Goal: Obtain resource: Download file/media

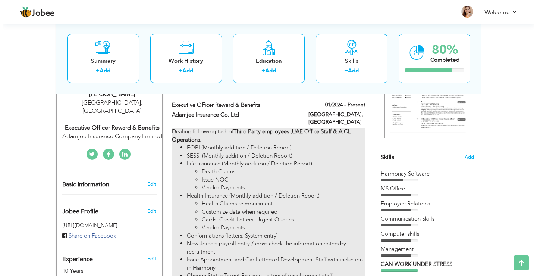
scroll to position [75, 0]
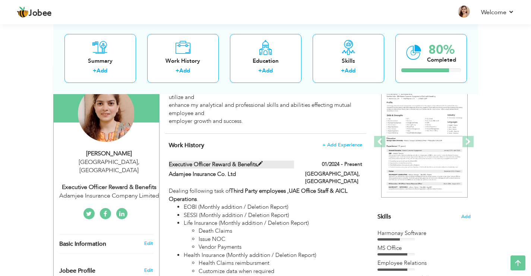
click at [216, 168] on label "Executive Officer Reward & Benefits" at bounding box center [231, 164] width 125 height 8
type input "Executive Officer Reward & Benefits"
type input "Adamjee Insurance Co. Ltd"
type input "01/2024"
type input "[GEOGRAPHIC_DATA]"
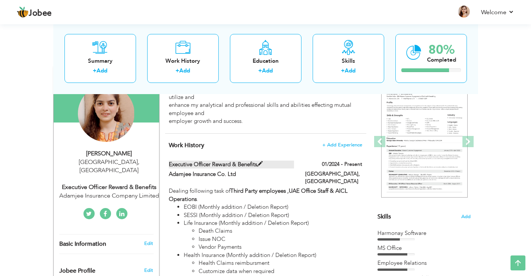
type input "[GEOGRAPHIC_DATA]"
checkbox input "true"
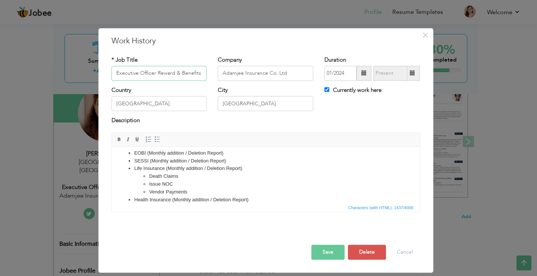
scroll to position [0, 0]
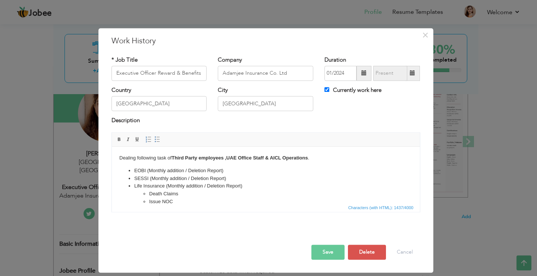
click at [313, 156] on body "Dealing following task of Third Party employees ,UAE Office Staff & AICL Operat…" at bounding box center [265, 269] width 293 height 230
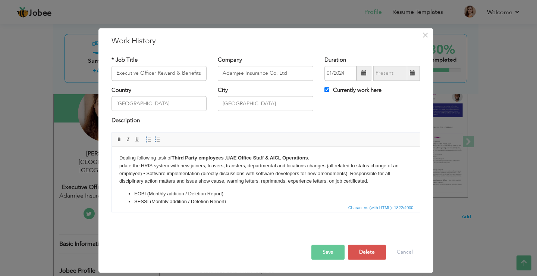
click at [117, 166] on html "Dealing following task of Third Party employees ,UAE Office Staff & AICL Operat…" at bounding box center [266, 281] width 308 height 268
click at [142, 172] on body "Dealing following task of Third Party employees ,UAE Office Staff & AICL Operat…" at bounding box center [265, 280] width 293 height 253
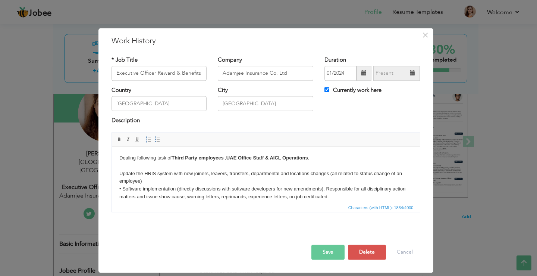
click at [155, 141] on span at bounding box center [157, 139] width 6 height 6
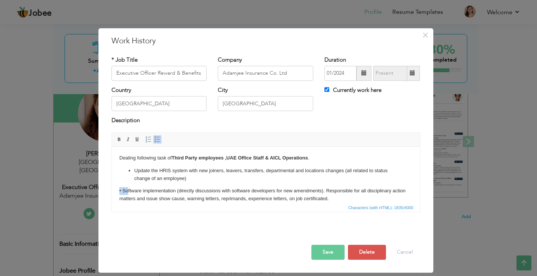
drag, startPoint x: 119, startPoint y: 190, endPoint x: 128, endPoint y: 190, distance: 9.3
click at [157, 141] on span at bounding box center [157, 139] width 6 height 6
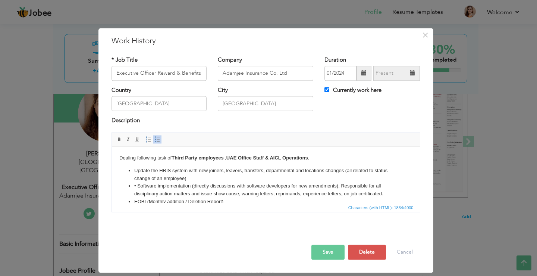
click at [183, 189] on li "• So ftware implementation (directly discussions with software developers for n…" at bounding box center [265, 190] width 263 height 16
click at [138, 185] on li "• So ftware implementation (directly discussions with software developers for n…" at bounding box center [265, 190] width 263 height 16
click at [194, 178] on li "Update the HRIS system with new joiners, leavers, transfers, departmental and l…" at bounding box center [265, 175] width 263 height 16
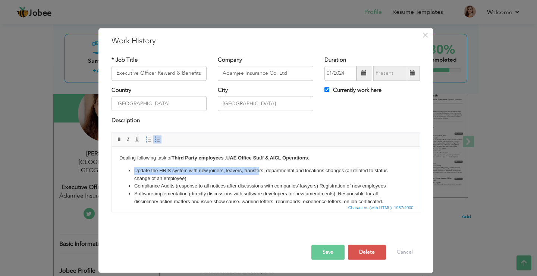
drag, startPoint x: 134, startPoint y: 169, endPoint x: 259, endPoint y: 166, distance: 125.0
click at [259, 167] on li "Update the HRIS system with new joiners, leavers, transfers, departmental and l…" at bounding box center [265, 175] width 263 height 16
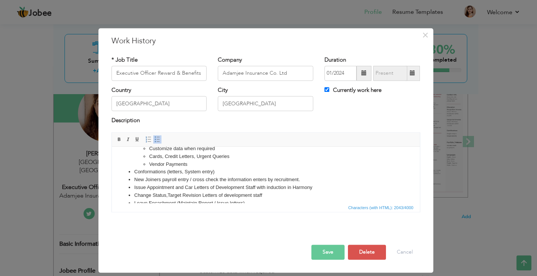
scroll to position [149, 0]
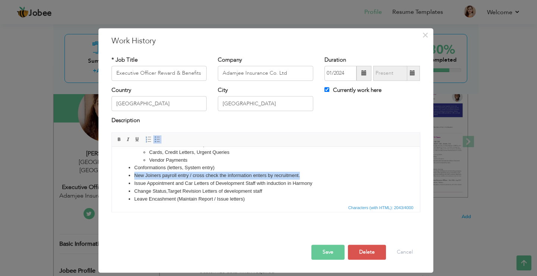
drag, startPoint x: 132, startPoint y: 175, endPoint x: 301, endPoint y: 174, distance: 168.2
click ul "Payroll Processing & Compliance: Accurately process payroll cycles, including w…"
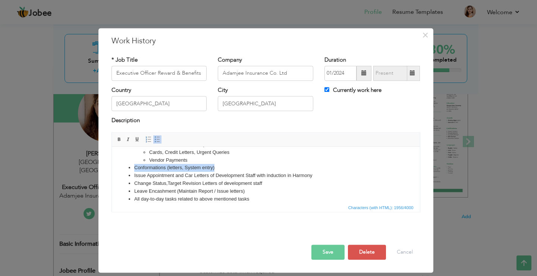
drag, startPoint x: 215, startPoint y: 167, endPoint x: 133, endPoint y: 169, distance: 82.1
click ul "Payroll Processing & Compliance: Accurately process payroll cycles, including w…"
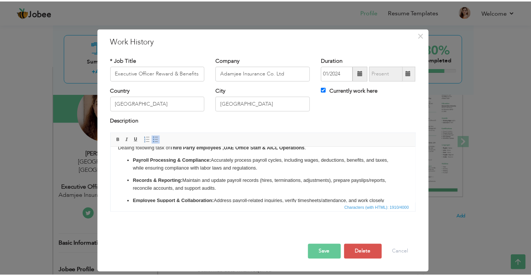
scroll to position [0, 0]
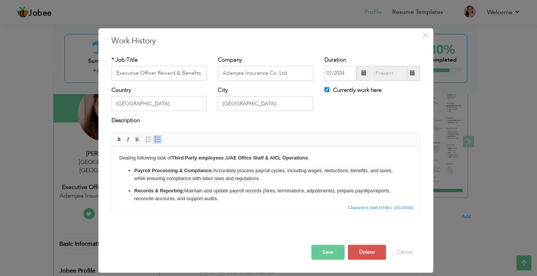
click at [325, 251] on button "Save" at bounding box center [327, 251] width 33 height 15
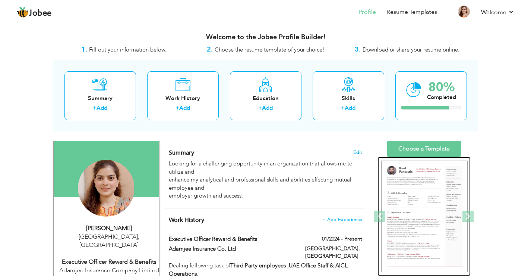
click at [420, 186] on img at bounding box center [425, 216] width 87 height 112
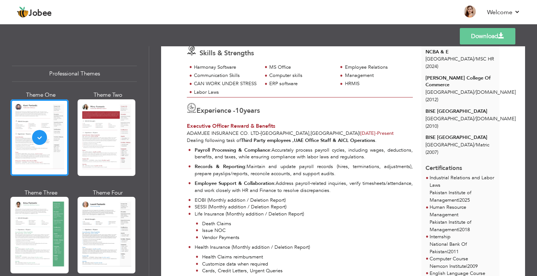
scroll to position [112, 0]
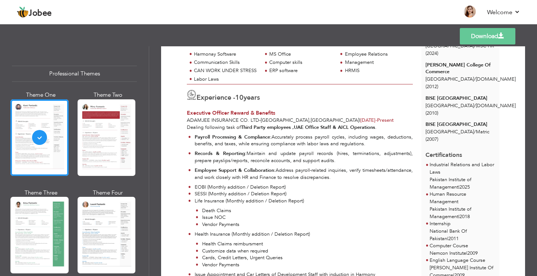
click at [480, 37] on link "Download" at bounding box center [488, 36] width 56 height 16
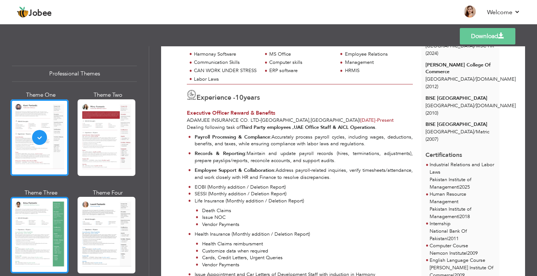
click at [43, 229] on div at bounding box center [39, 235] width 58 height 76
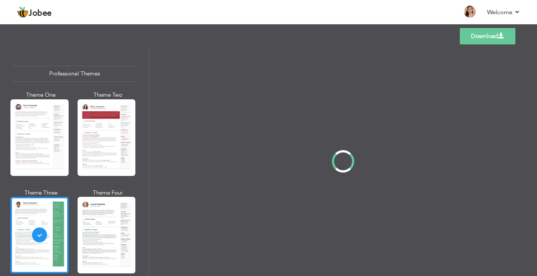
scroll to position [0, 0]
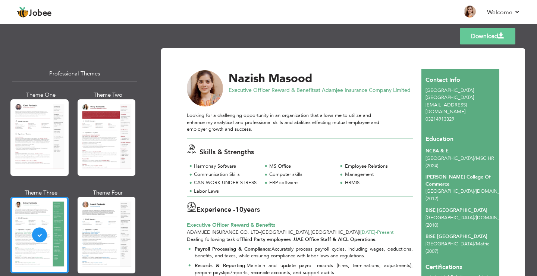
click at [476, 33] on link "Download" at bounding box center [488, 36] width 56 height 16
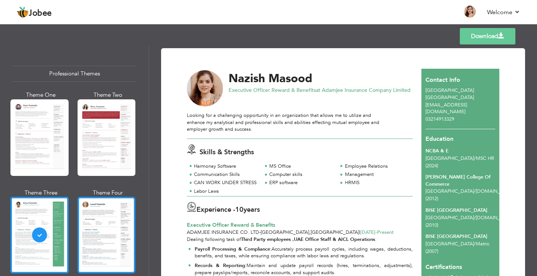
click at [103, 224] on div at bounding box center [107, 235] width 58 height 76
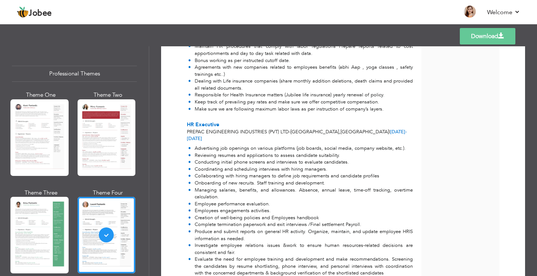
scroll to position [671, 0]
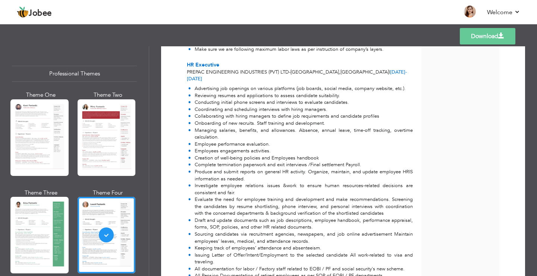
click at [485, 40] on link "Download" at bounding box center [488, 36] width 56 height 16
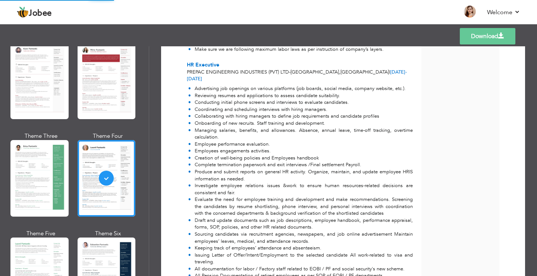
scroll to position [149, 0]
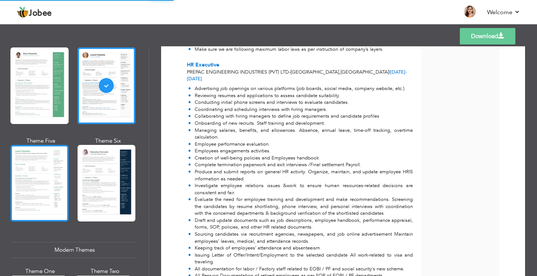
click at [39, 172] on div at bounding box center [39, 183] width 58 height 76
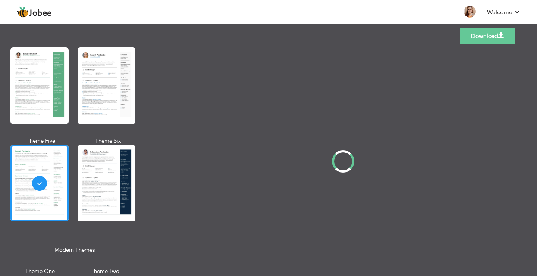
scroll to position [0, 0]
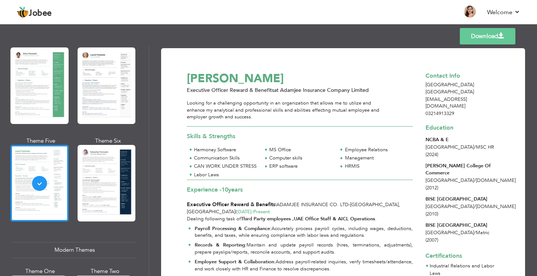
click at [475, 38] on link "Download" at bounding box center [488, 36] width 56 height 16
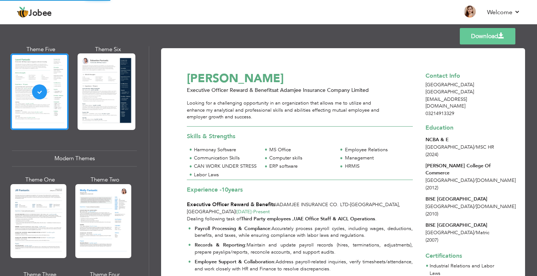
scroll to position [336, 0]
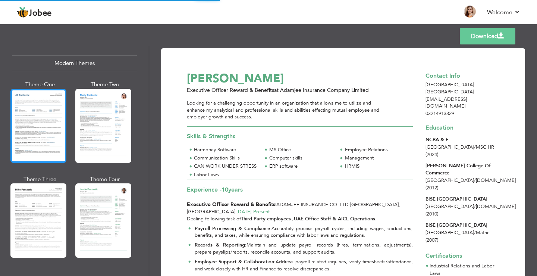
click at [45, 127] on div at bounding box center [38, 126] width 56 height 74
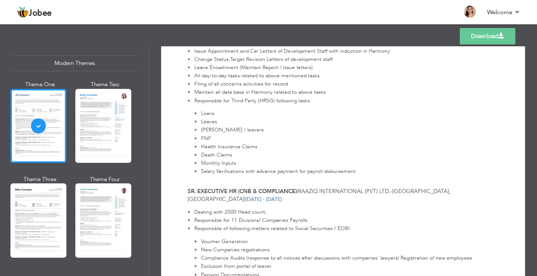
scroll to position [186, 0]
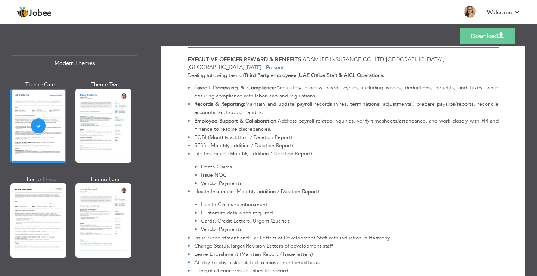
click at [469, 33] on link "Download" at bounding box center [488, 36] width 56 height 16
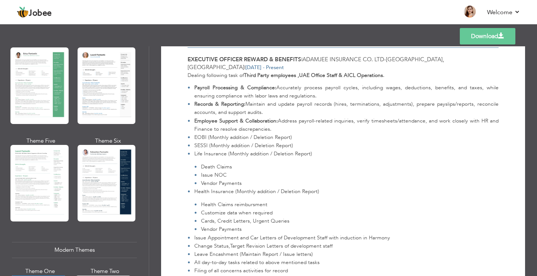
scroll to position [0, 0]
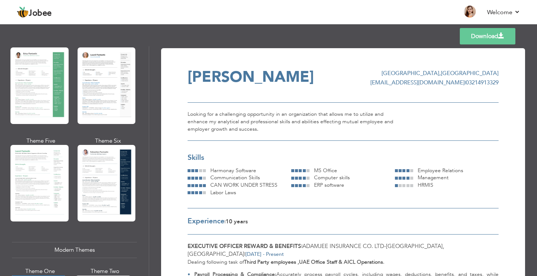
click at [479, 37] on link "Download" at bounding box center [488, 36] width 56 height 16
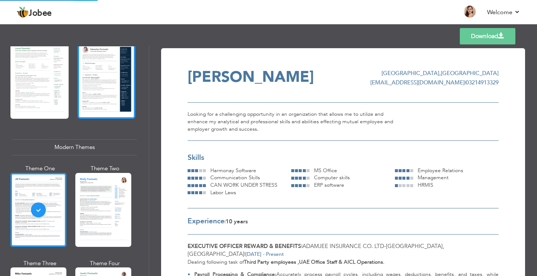
scroll to position [336, 0]
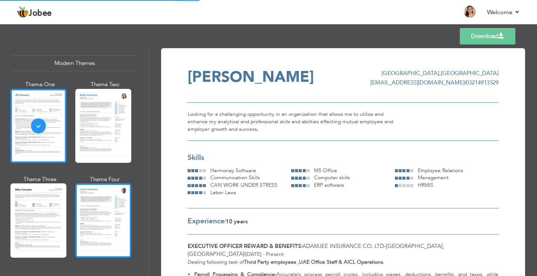
click at [96, 211] on div at bounding box center [103, 220] width 56 height 74
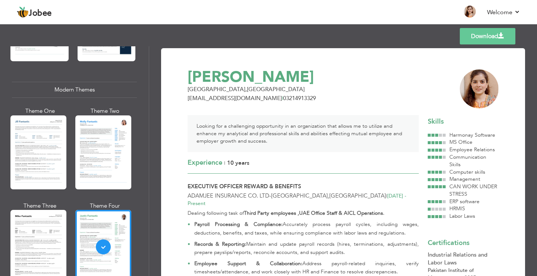
scroll to position [298, 0]
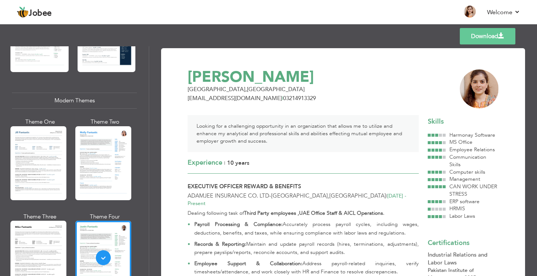
click at [488, 32] on link "Download" at bounding box center [488, 36] width 56 height 16
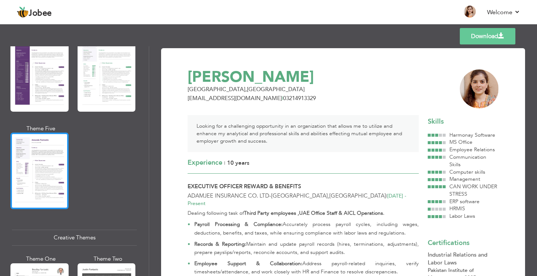
scroll to position [821, 0]
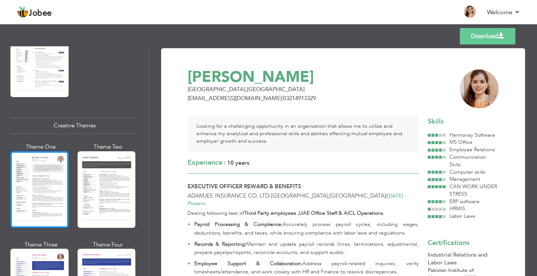
click at [31, 169] on div at bounding box center [39, 189] width 58 height 76
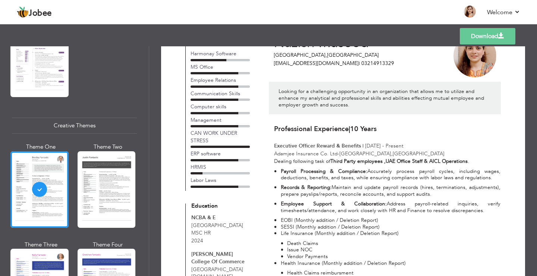
scroll to position [0, 0]
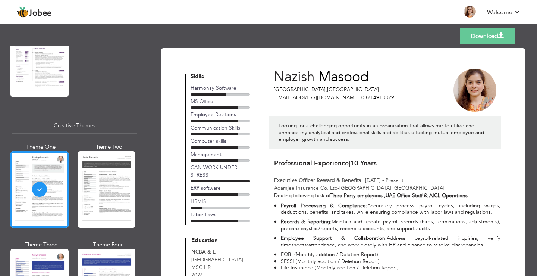
click at [481, 37] on link "Download" at bounding box center [488, 36] width 56 height 16
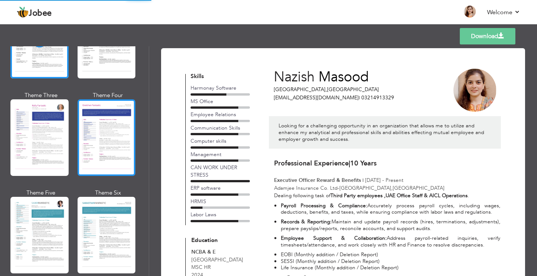
click at [98, 127] on div at bounding box center [107, 137] width 58 height 76
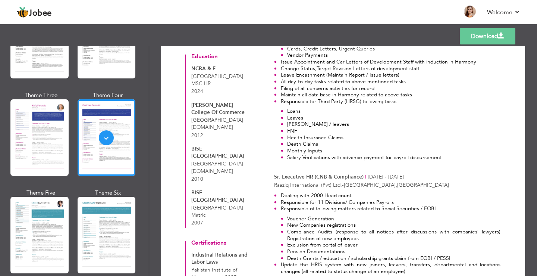
scroll to position [261, 0]
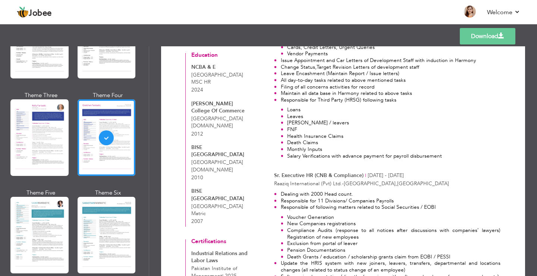
click at [486, 38] on link "Download" at bounding box center [488, 36] width 56 height 16
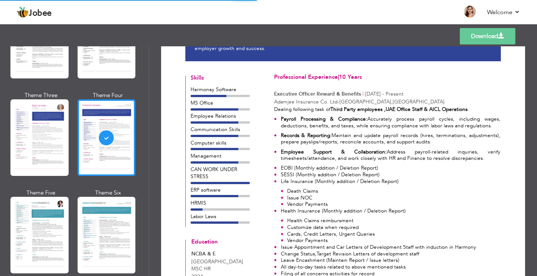
scroll to position [0, 0]
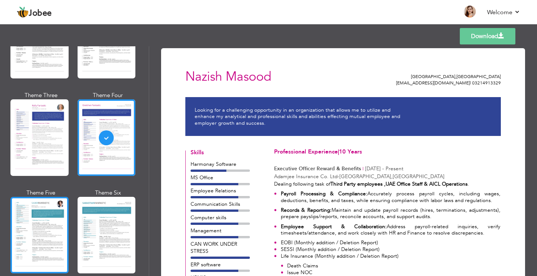
click at [44, 213] on div at bounding box center [39, 235] width 58 height 76
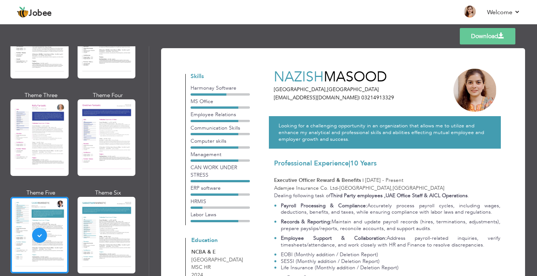
click at [490, 35] on link "Download" at bounding box center [488, 36] width 56 height 16
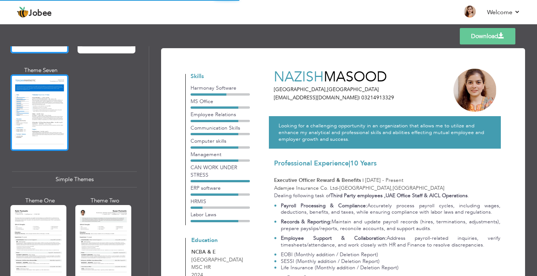
scroll to position [1193, 0]
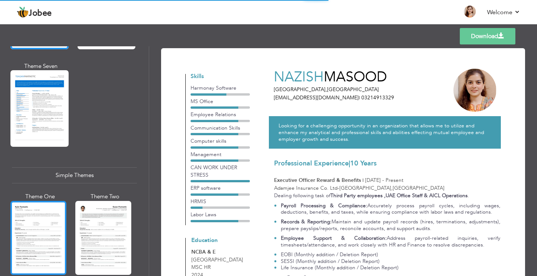
click at [45, 223] on div at bounding box center [38, 238] width 56 height 74
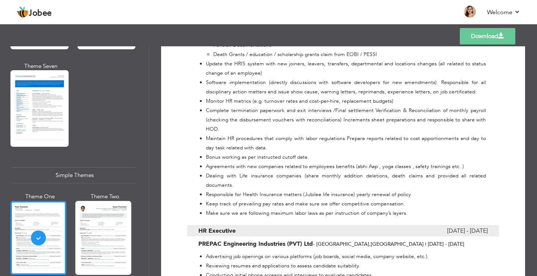
scroll to position [671, 0]
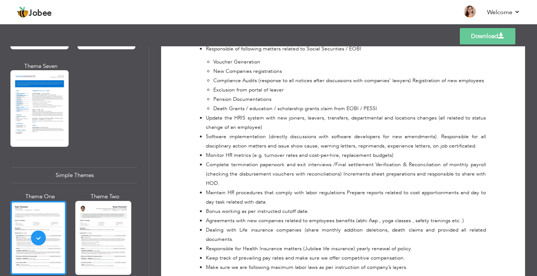
click at [529, 45] on div "Templates Download" at bounding box center [268, 36] width 537 height 24
click at [487, 35] on link "Download" at bounding box center [488, 36] width 56 height 16
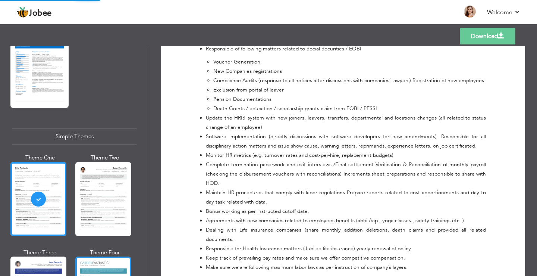
scroll to position [1268, 0]
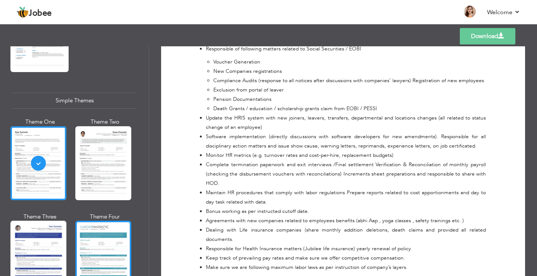
click at [94, 237] on div at bounding box center [103, 257] width 56 height 74
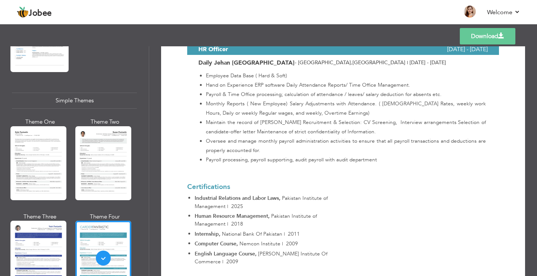
scroll to position [1297, 0]
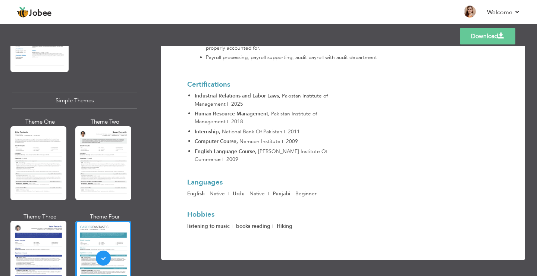
click at [476, 37] on link "Download" at bounding box center [488, 36] width 56 height 16
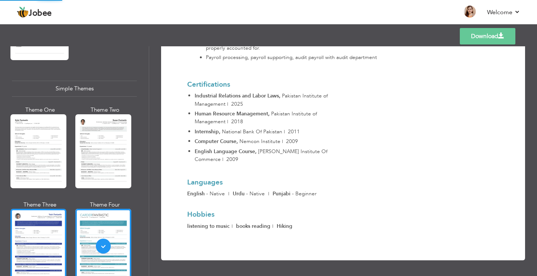
scroll to position [1291, 0]
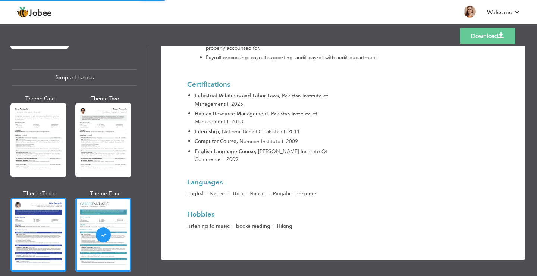
click at [35, 210] on div at bounding box center [38, 234] width 56 height 74
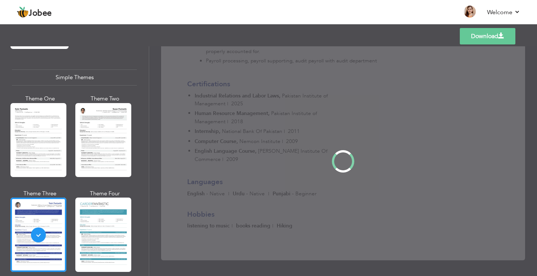
scroll to position [0, 0]
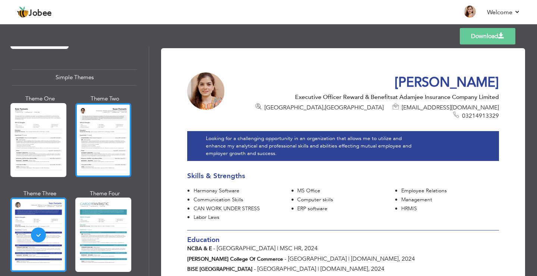
click at [102, 118] on div at bounding box center [103, 140] width 56 height 74
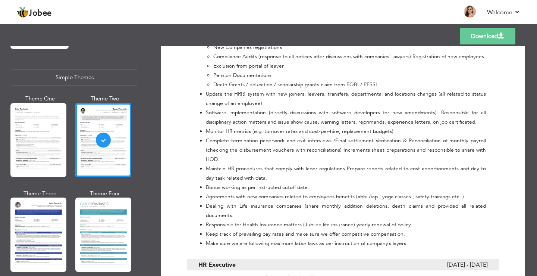
scroll to position [858, 0]
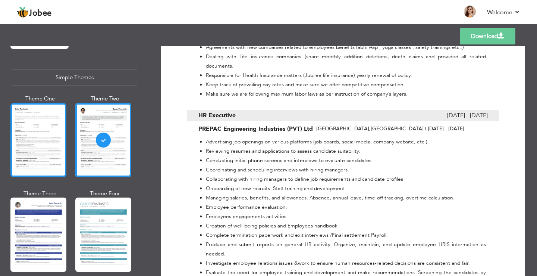
click at [41, 122] on div at bounding box center [38, 140] width 56 height 74
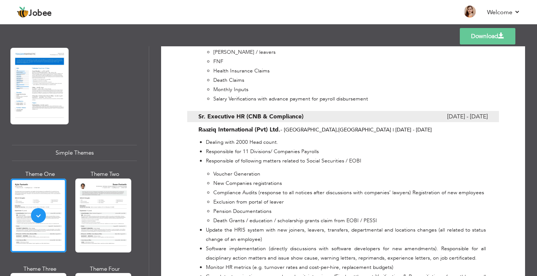
scroll to position [1067, 0]
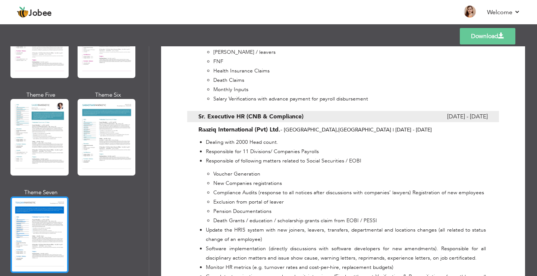
click at [54, 207] on div at bounding box center [39, 234] width 58 height 76
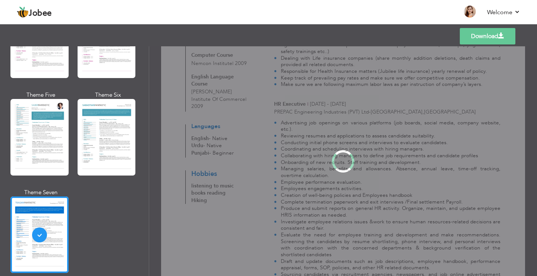
scroll to position [0, 0]
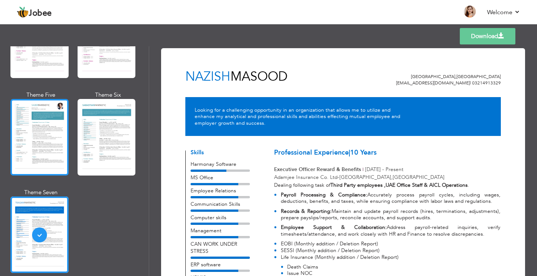
click at [35, 129] on div at bounding box center [39, 137] width 58 height 76
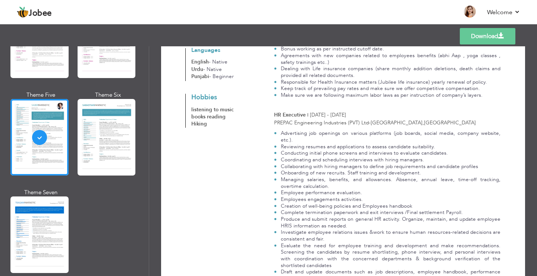
scroll to position [775, 0]
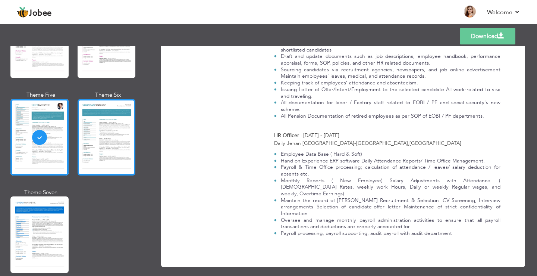
click at [116, 115] on div at bounding box center [107, 137] width 58 height 76
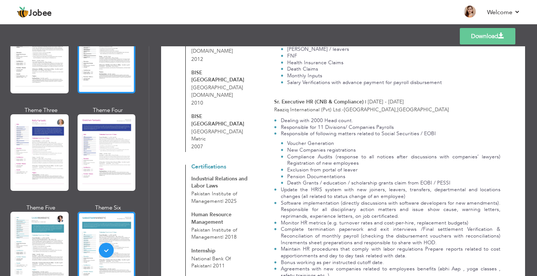
scroll to position [881, 0]
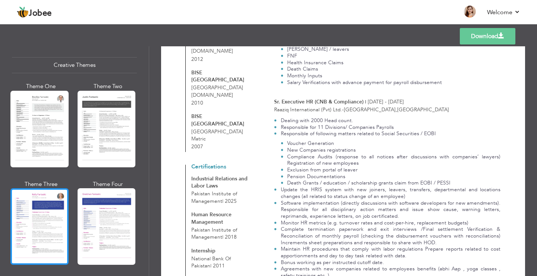
click at [38, 211] on div at bounding box center [39, 226] width 58 height 76
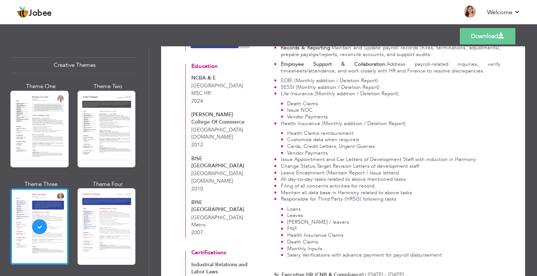
scroll to position [261, 0]
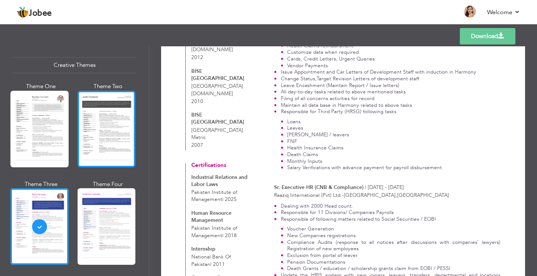
click at [102, 119] on div at bounding box center [107, 129] width 58 height 76
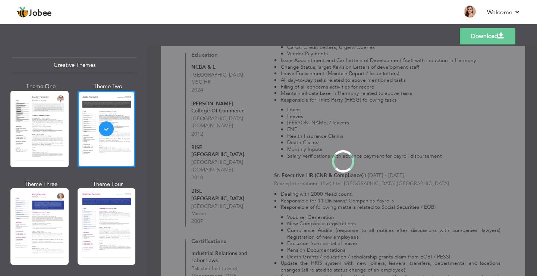
scroll to position [0, 0]
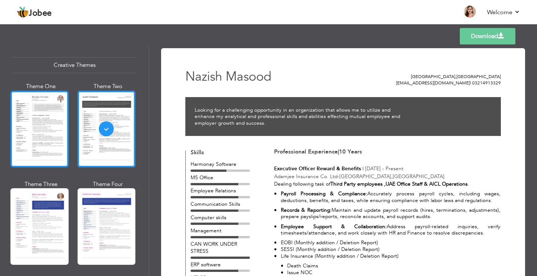
click at [35, 114] on div at bounding box center [39, 129] width 58 height 76
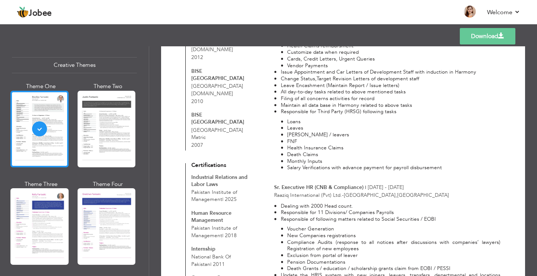
scroll to position [657, 0]
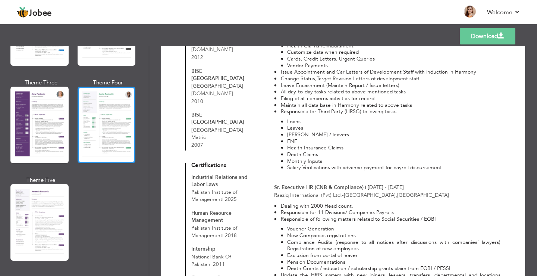
click at [109, 124] on div at bounding box center [107, 125] width 58 height 76
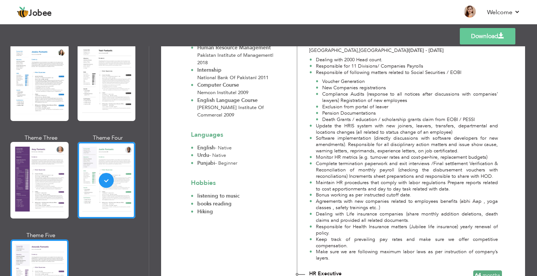
scroll to position [545, 0]
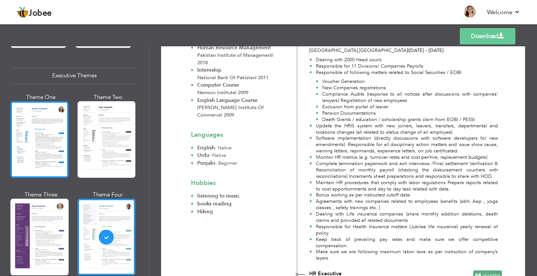
click at [52, 138] on div at bounding box center [39, 139] width 58 height 76
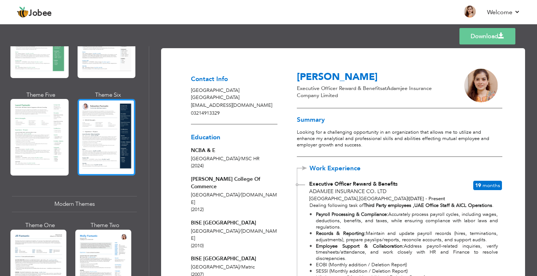
scroll to position [172, 0]
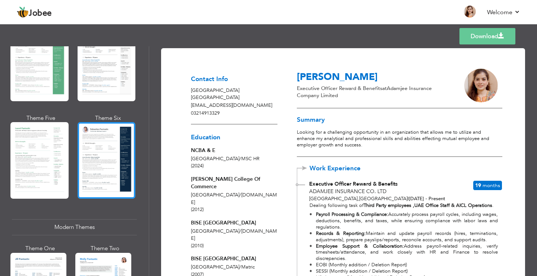
click at [99, 146] on div at bounding box center [107, 160] width 58 height 76
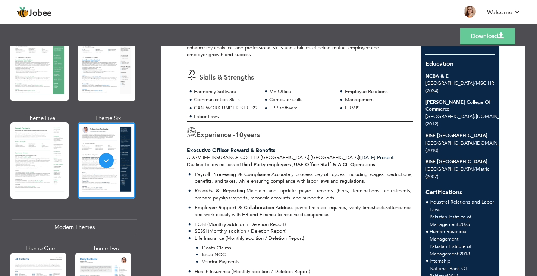
scroll to position [0, 0]
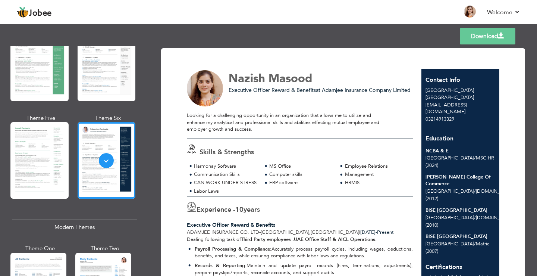
click at [485, 36] on link "Download" at bounding box center [488, 36] width 56 height 16
